Goal: Task Accomplishment & Management: Complete application form

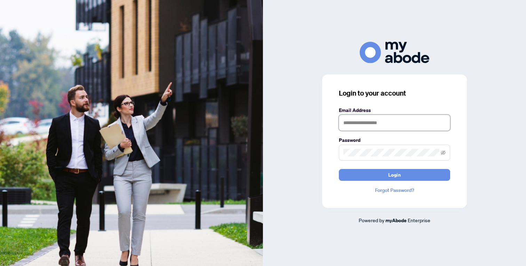
click at [367, 123] on input "text" at bounding box center [394, 123] width 111 height 16
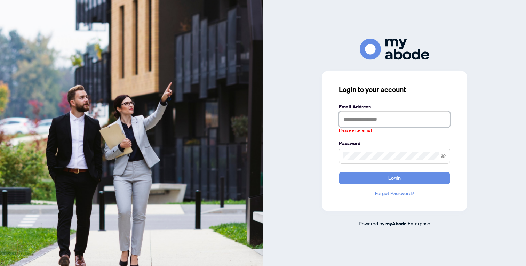
type input "**********"
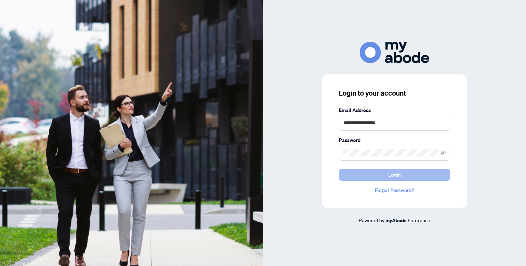
click at [374, 173] on button "Login" at bounding box center [394, 175] width 111 height 12
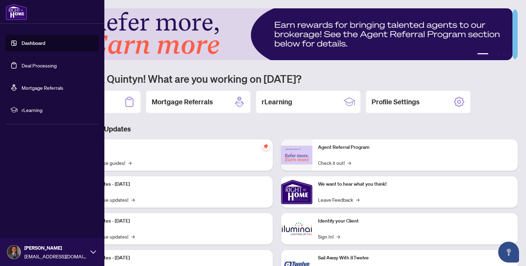
click at [42, 66] on link "Deal Processing" at bounding box center [39, 65] width 35 height 6
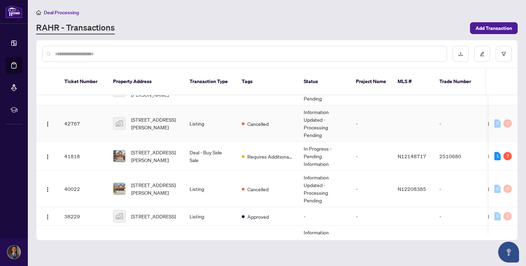
scroll to position [177, 0]
click at [228, 162] on td "Deal - Buy Side Sale" at bounding box center [210, 156] width 52 height 29
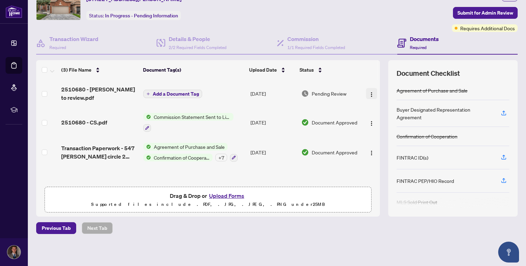
click at [369, 94] on img "button" at bounding box center [372, 95] width 6 height 6
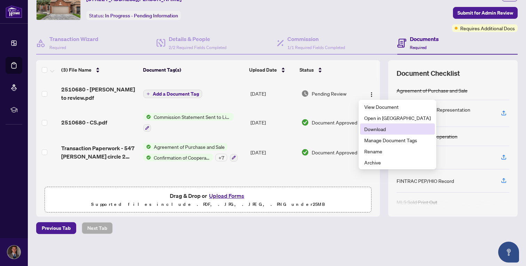
click at [374, 131] on span "Download" at bounding box center [397, 129] width 66 height 8
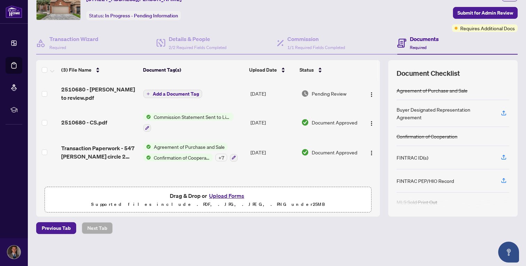
click at [224, 194] on button "Upload Forms" at bounding box center [226, 195] width 39 height 9
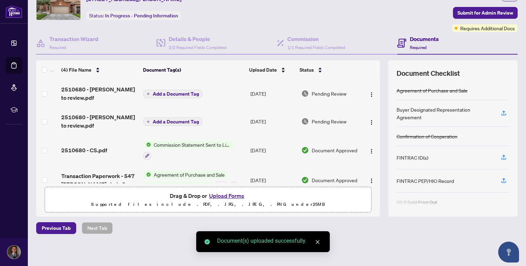
click at [223, 197] on button "Upload Forms" at bounding box center [226, 195] width 39 height 9
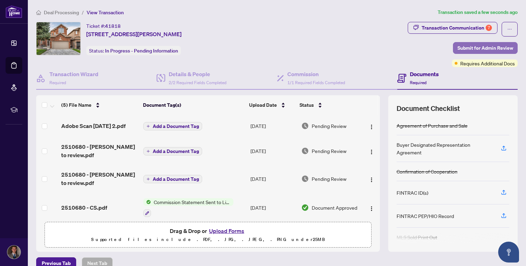
click at [475, 51] on span "Submit for Admin Review" at bounding box center [485, 47] width 56 height 11
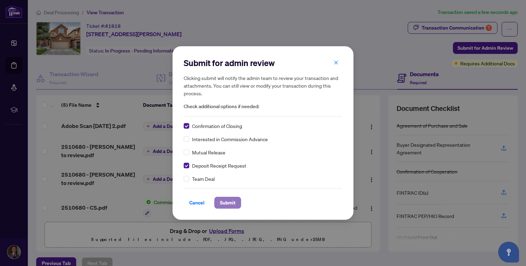
click at [226, 202] on span "Submit" at bounding box center [228, 202] width 16 height 11
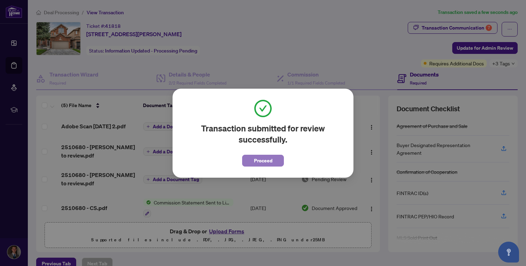
click at [269, 163] on span "Proceed" at bounding box center [263, 160] width 18 height 11
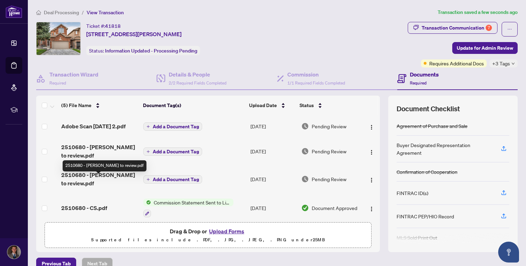
click at [86, 188] on span "2510680 - [PERSON_NAME] to review.pdf" at bounding box center [99, 179] width 77 height 17
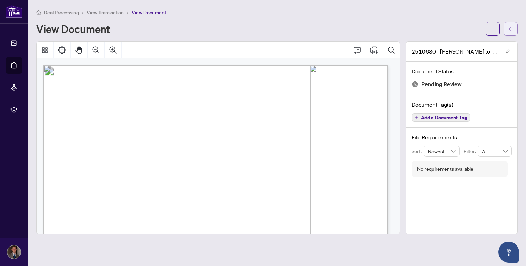
click at [514, 27] on button "button" at bounding box center [511, 29] width 14 height 14
